Goal: Find specific page/section: Find specific page/section

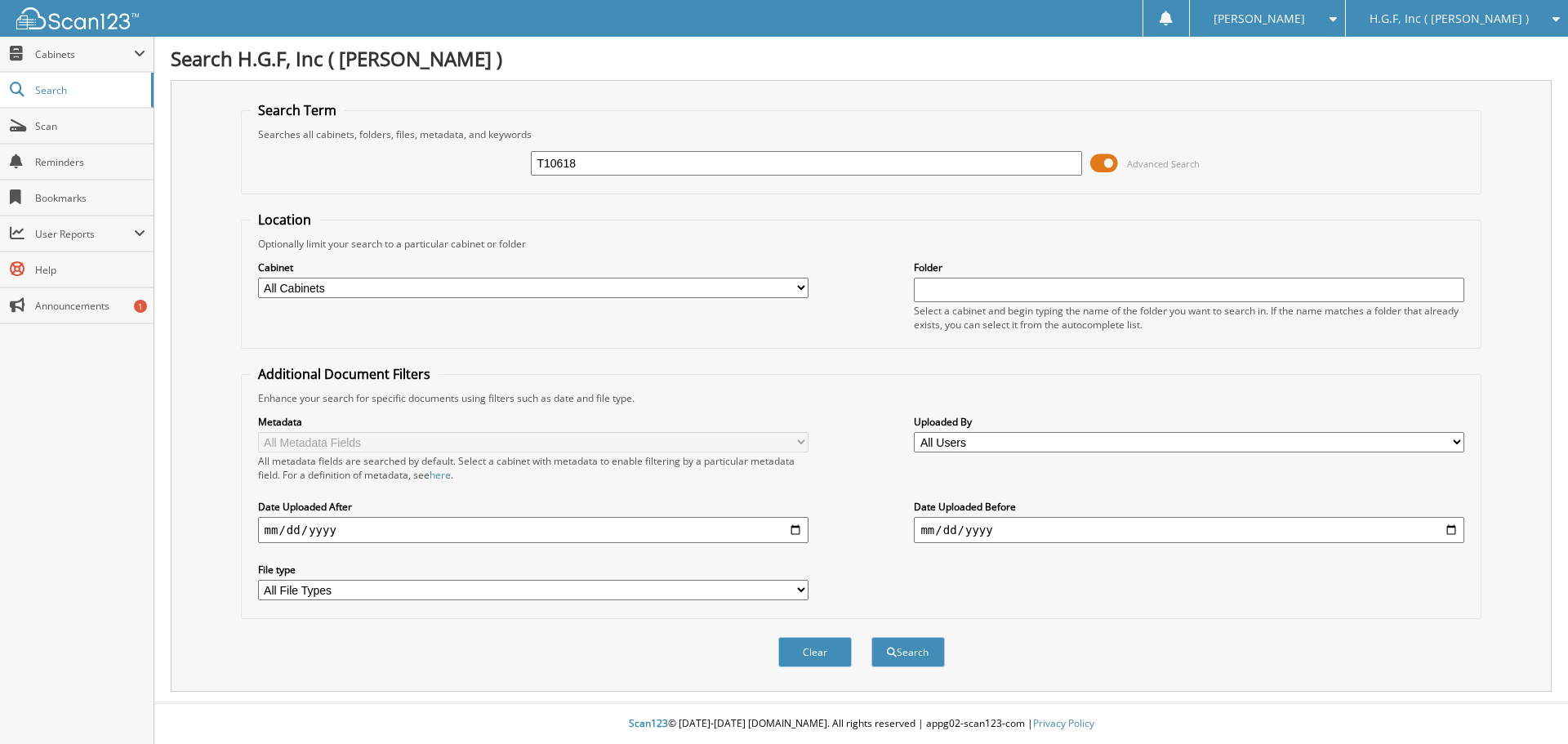
type input "T10618"
click at [1458, 16] on span "H.G.F, Inc ( [PERSON_NAME] )" at bounding box center [1450, 19] width 159 height 10
click at [1466, 50] on link "[PERSON_NAME] Auto Center, Inc" at bounding box center [1457, 50] width 222 height 29
type input "g35899"
click at [872, 638] on button "Search" at bounding box center [908, 653] width 74 height 30
